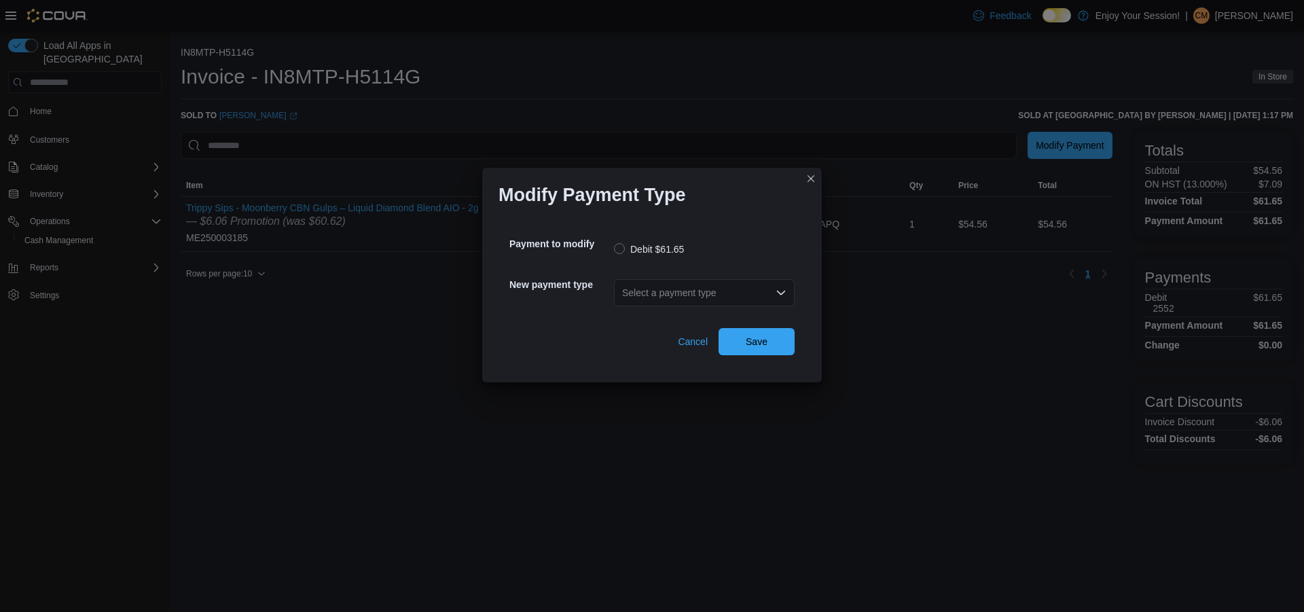
click at [667, 290] on div "Select a payment type" at bounding box center [704, 292] width 181 height 27
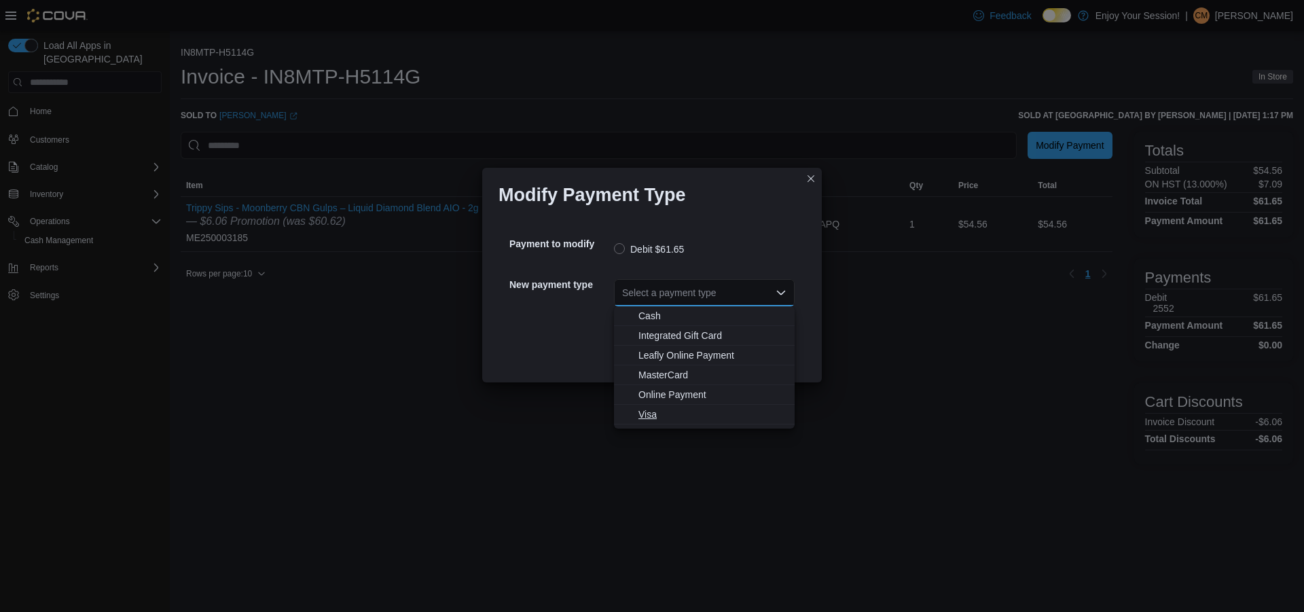
click at [668, 407] on button "Visa" at bounding box center [704, 415] width 181 height 20
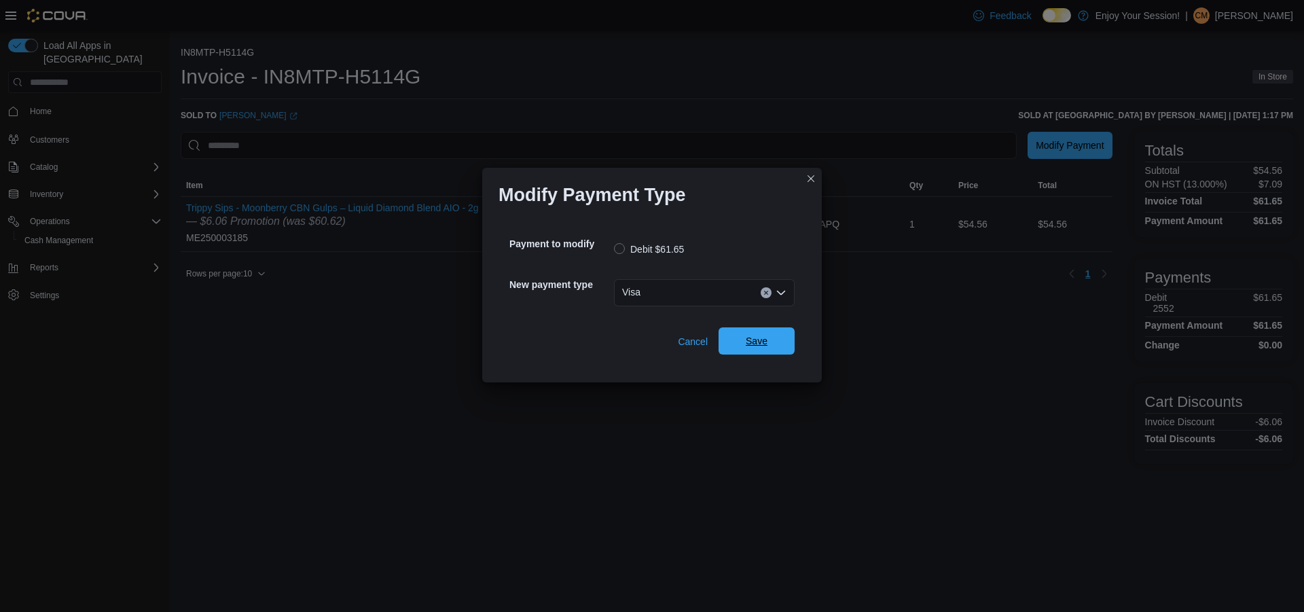
click at [752, 345] on span "Save" at bounding box center [757, 341] width 22 height 14
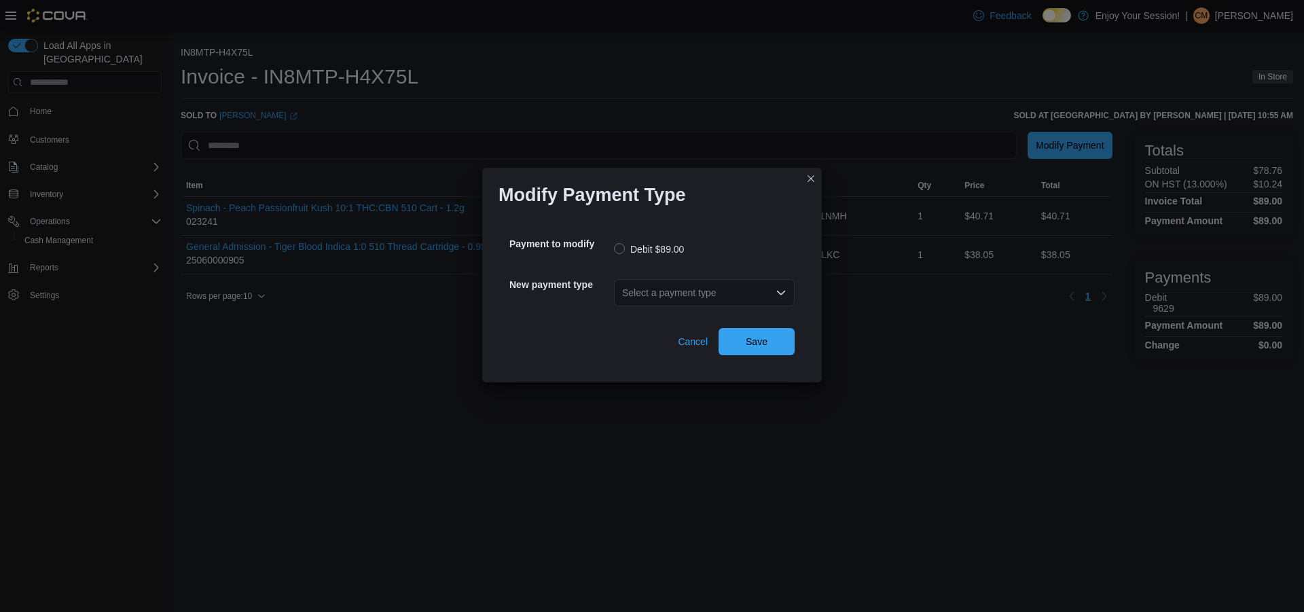
click at [655, 299] on div "Select a payment type" at bounding box center [704, 292] width 181 height 27
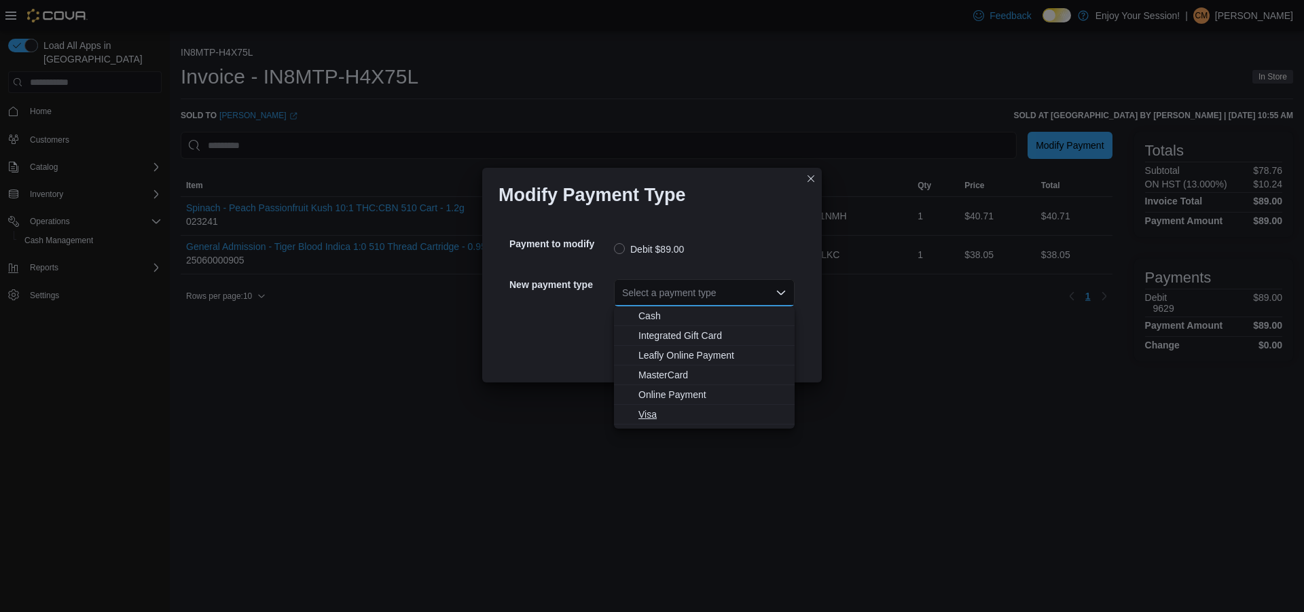
click at [666, 409] on span "Visa" at bounding box center [712, 414] width 148 height 14
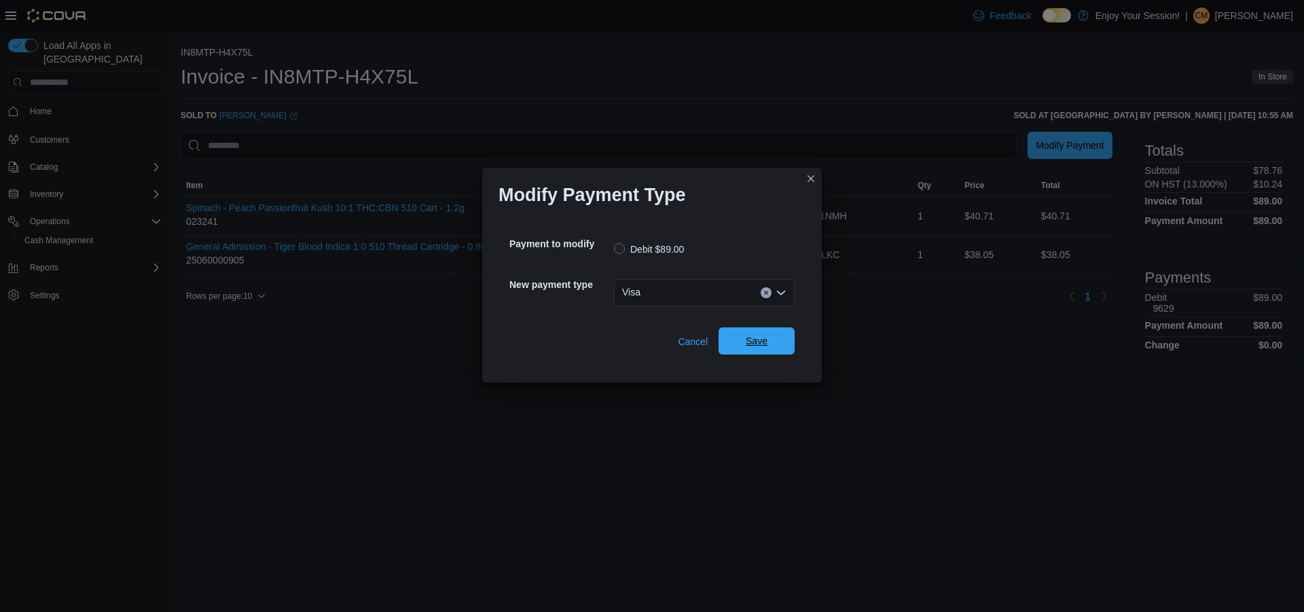
click at [760, 342] on span "Save" at bounding box center [757, 341] width 22 height 14
click at [634, 294] on div "Select a payment type" at bounding box center [704, 292] width 181 height 27
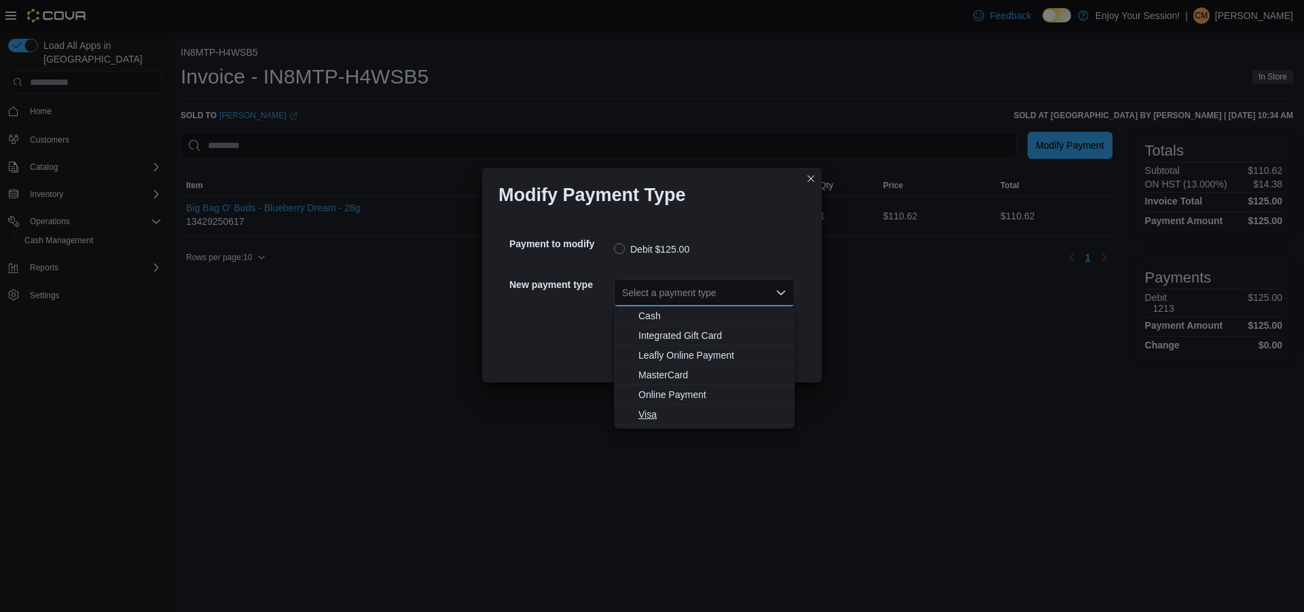
click at [649, 412] on span "Visa" at bounding box center [712, 414] width 148 height 14
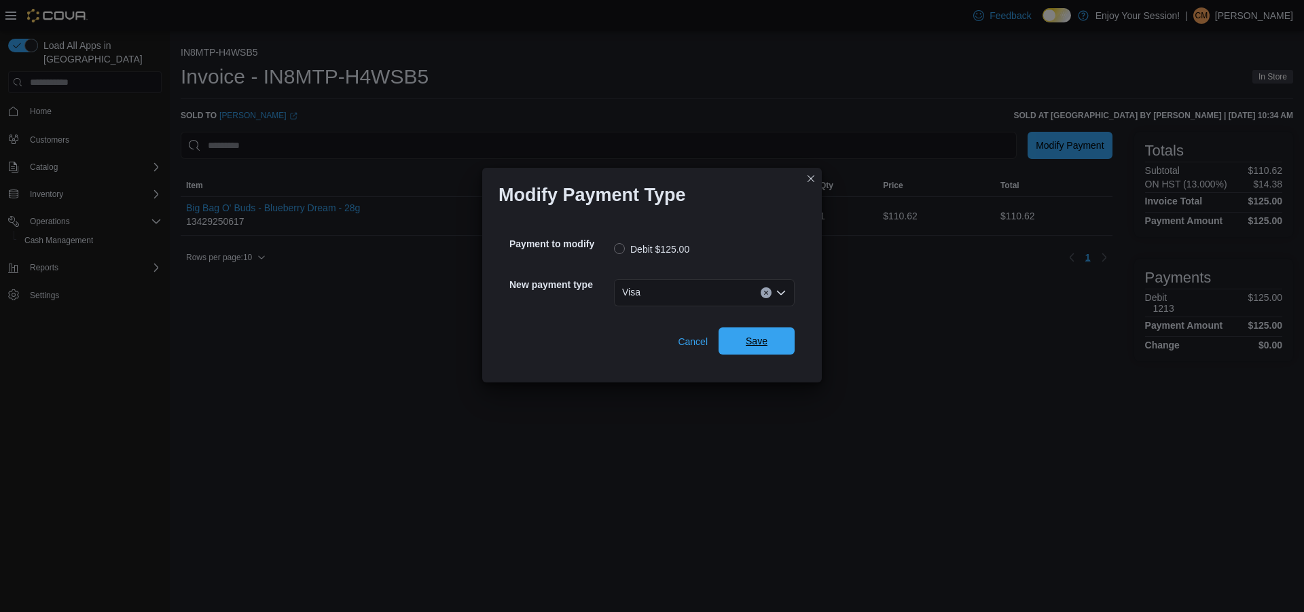
click at [733, 342] on span "Save" at bounding box center [756, 340] width 60 height 27
